Goal: Register for event/course

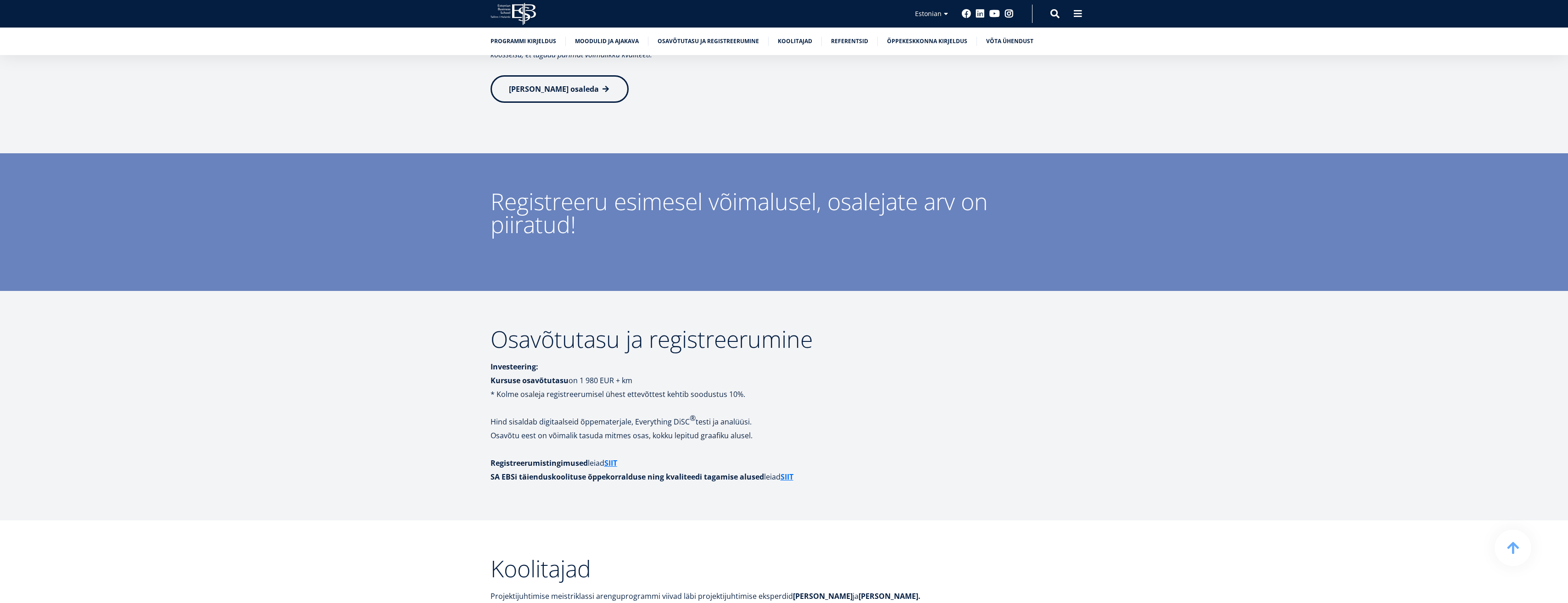
scroll to position [2982, 0]
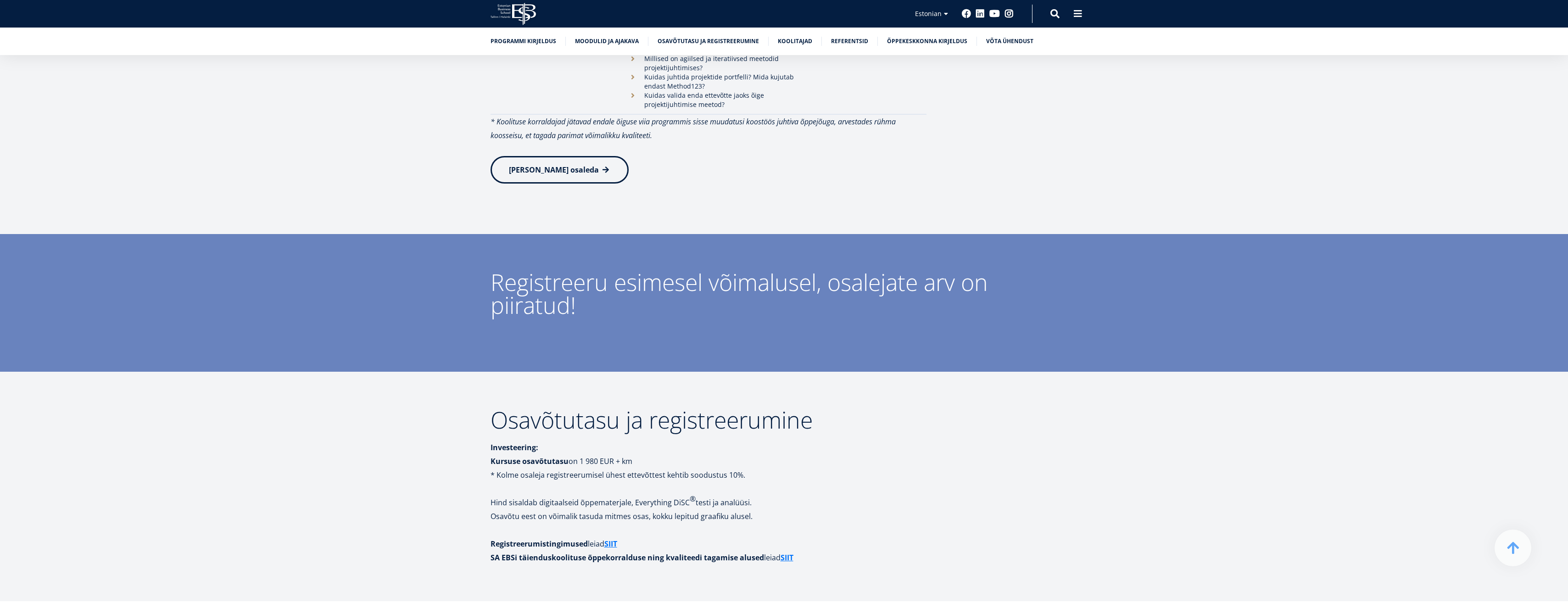
drag, startPoint x: 489, startPoint y: 327, endPoint x: 643, endPoint y: 333, distance: 154.1
click at [643, 408] on div "Osavõtutasu ja registreerumine Investeering: Kursuse osavõtutasu on 1 980 EUR +…" at bounding box center [785, 486] width 661 height 156
drag, startPoint x: 643, startPoint y: 333, endPoint x: 627, endPoint y: 333, distance: 16.0
drag, startPoint x: 627, startPoint y: 333, endPoint x: 622, endPoint y: 328, distance: 7.1
copy p "Kursuse osavõtutasu on 1 980 EUR + km"
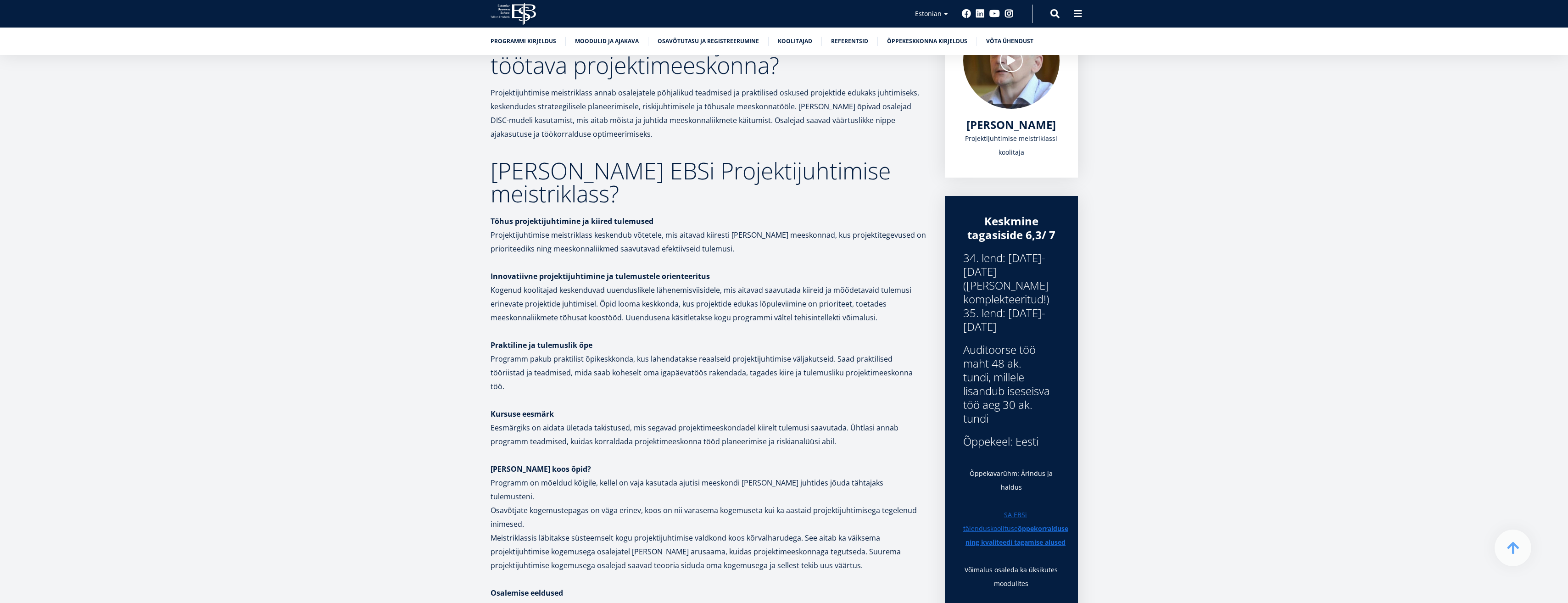
scroll to position [184, 0]
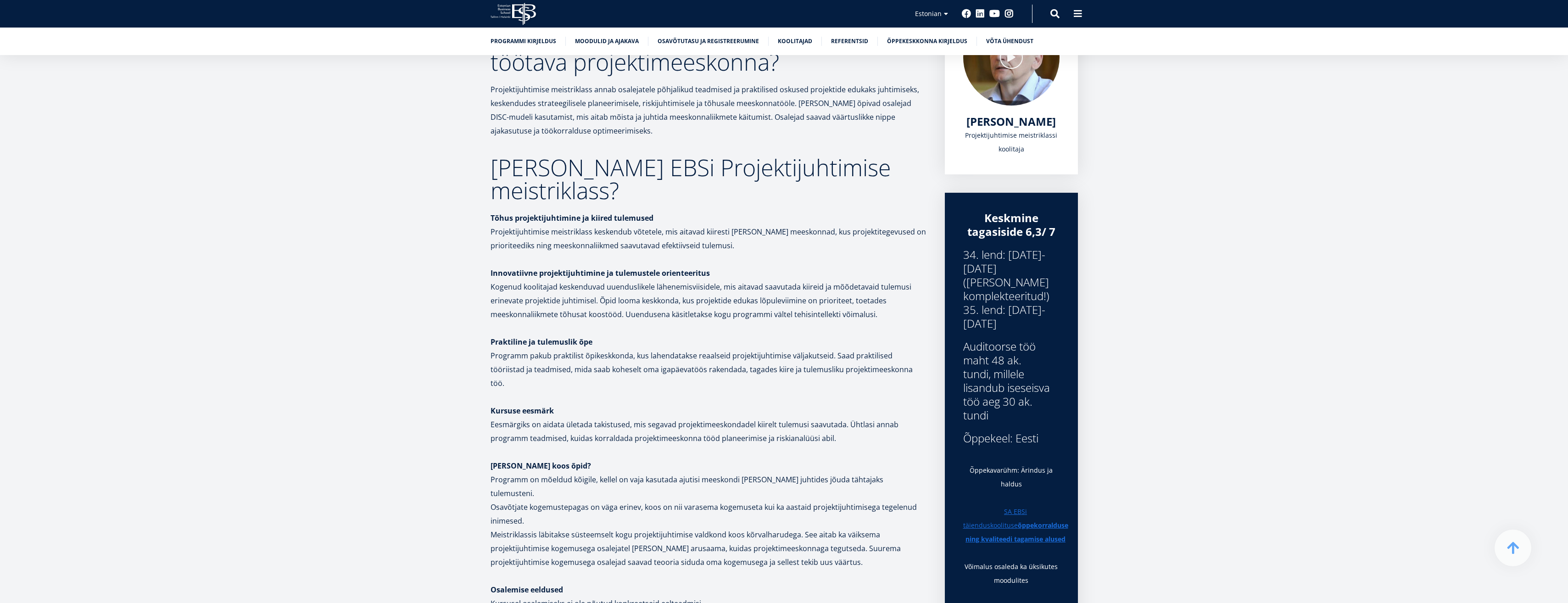
drag, startPoint x: 1018, startPoint y: 337, endPoint x: 957, endPoint y: 329, distance: 61.5
click at [957, 329] on div "Keskmine tagasiside 6,3/ 7 34. lend: 16.10.2025-16.12.2025 (Grupp komplekteerit…" at bounding box center [1011, 482] width 133 height 578
drag, startPoint x: 957, startPoint y: 329, endPoint x: 989, endPoint y: 331, distance: 32.1
copy div "03.12.2025-13.02.2026"
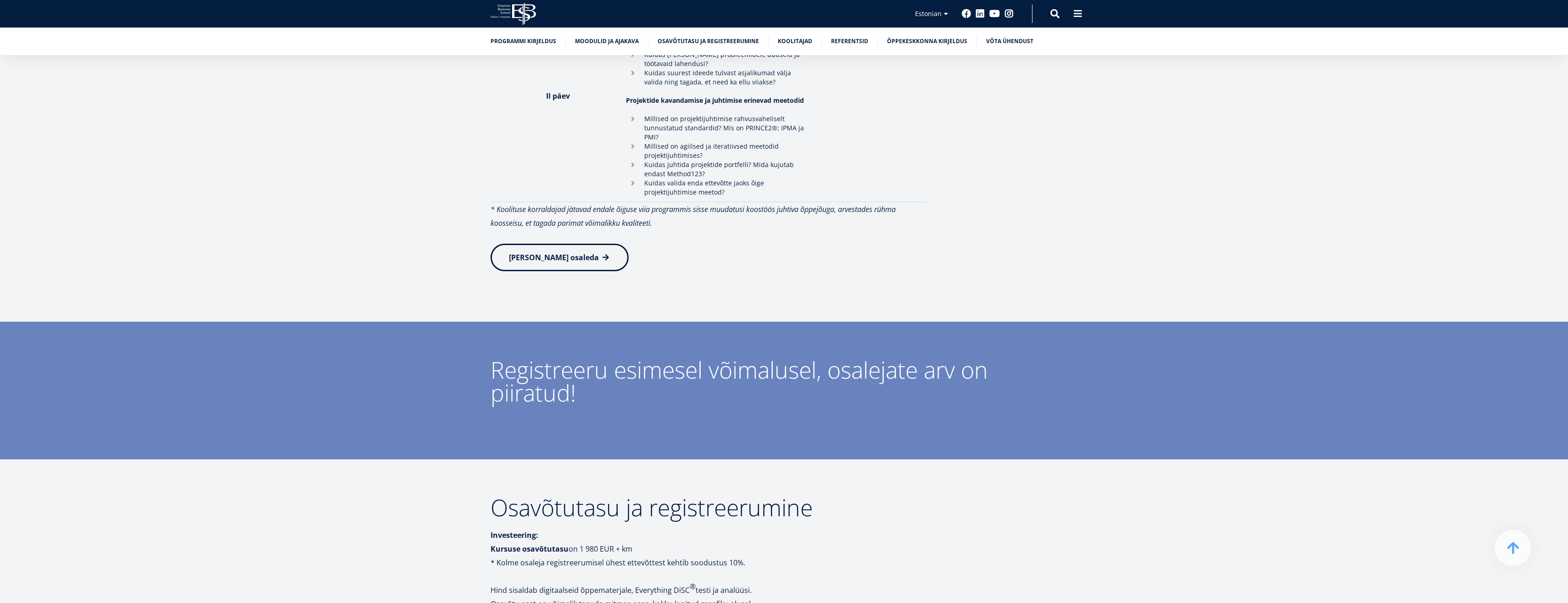
scroll to position [2890, 0]
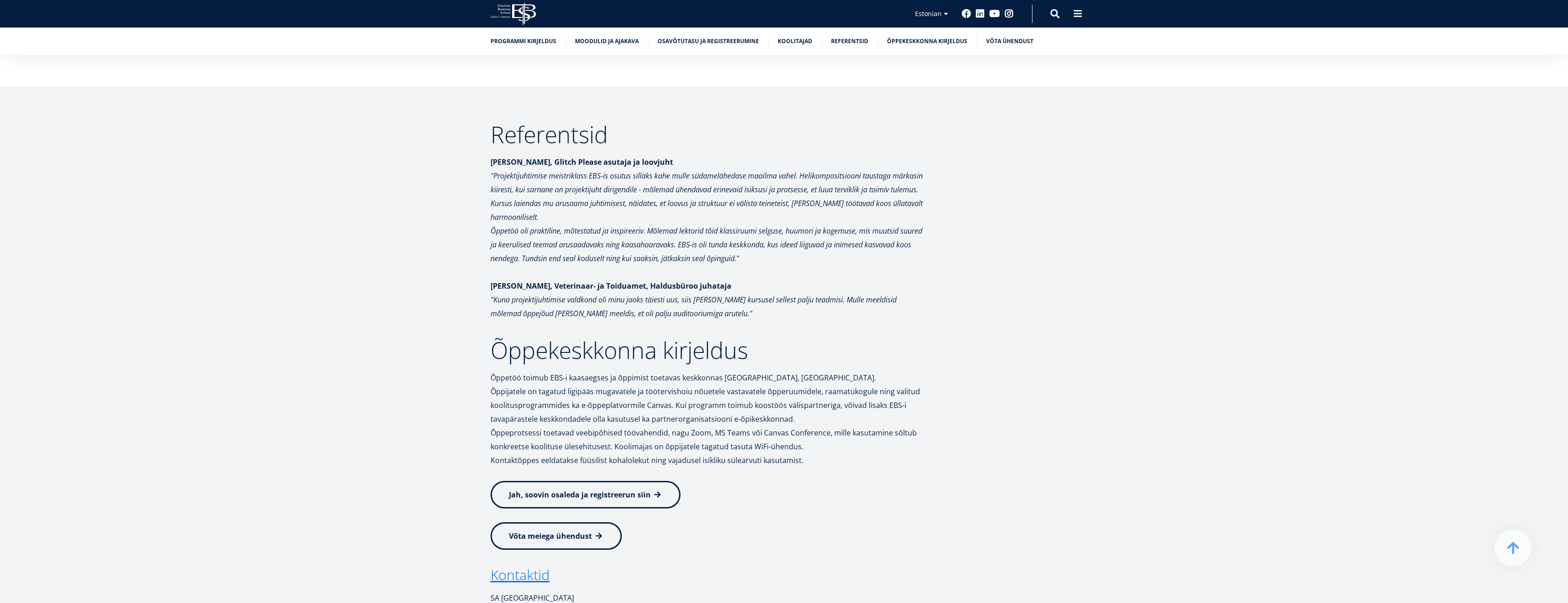
scroll to position [3762, 0]
click at [660, 487] on span at bounding box center [657, 491] width 9 height 9
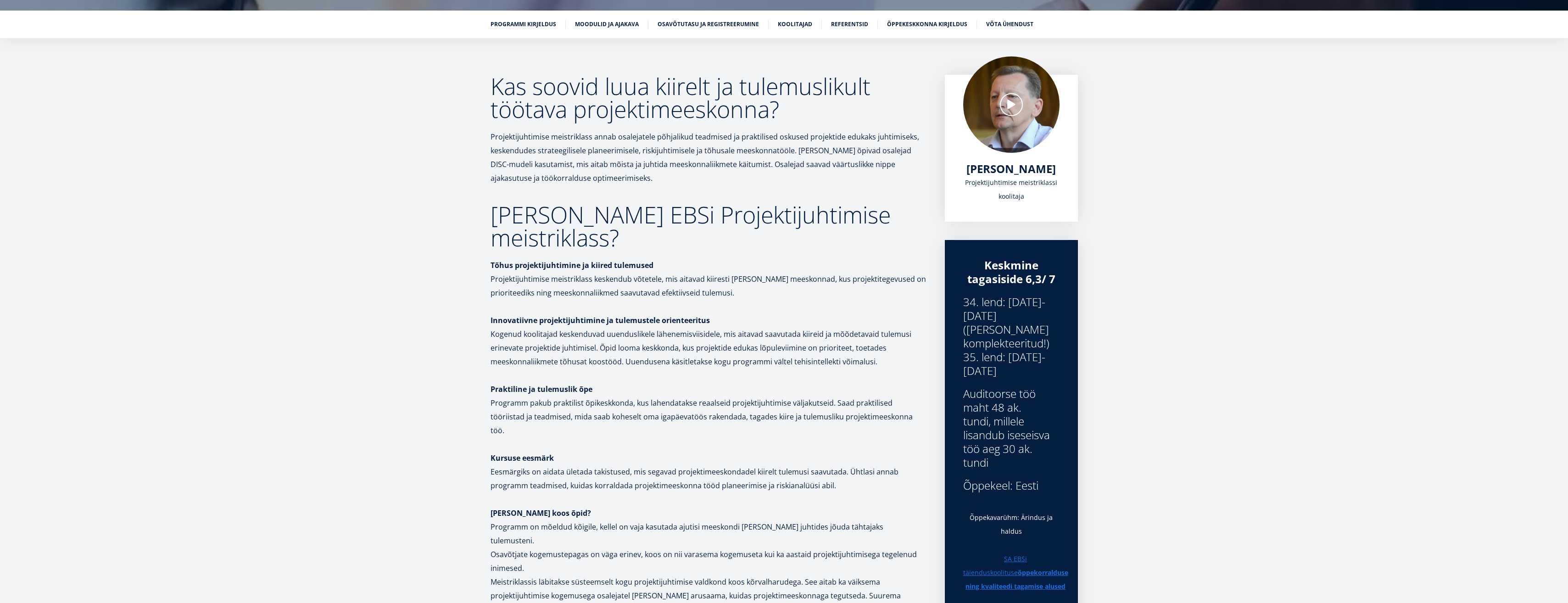
scroll to position [138, 0]
